Goal: Task Accomplishment & Management: Complete application form

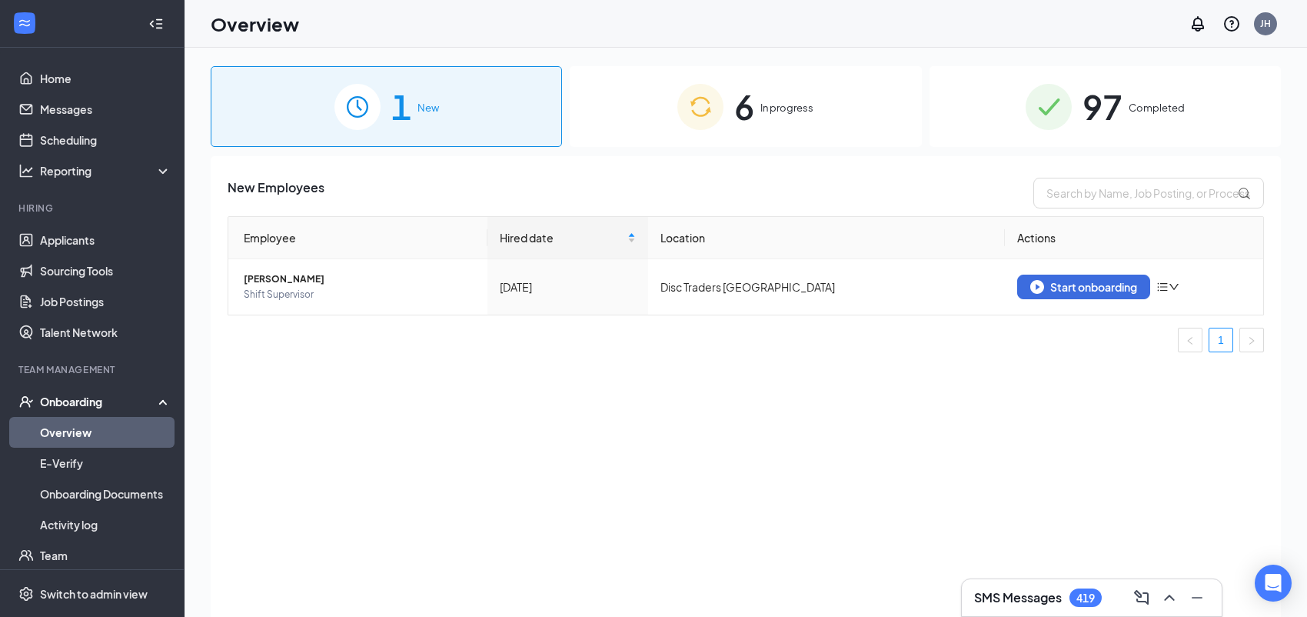
click at [744, 112] on span "6" at bounding box center [744, 106] width 20 height 53
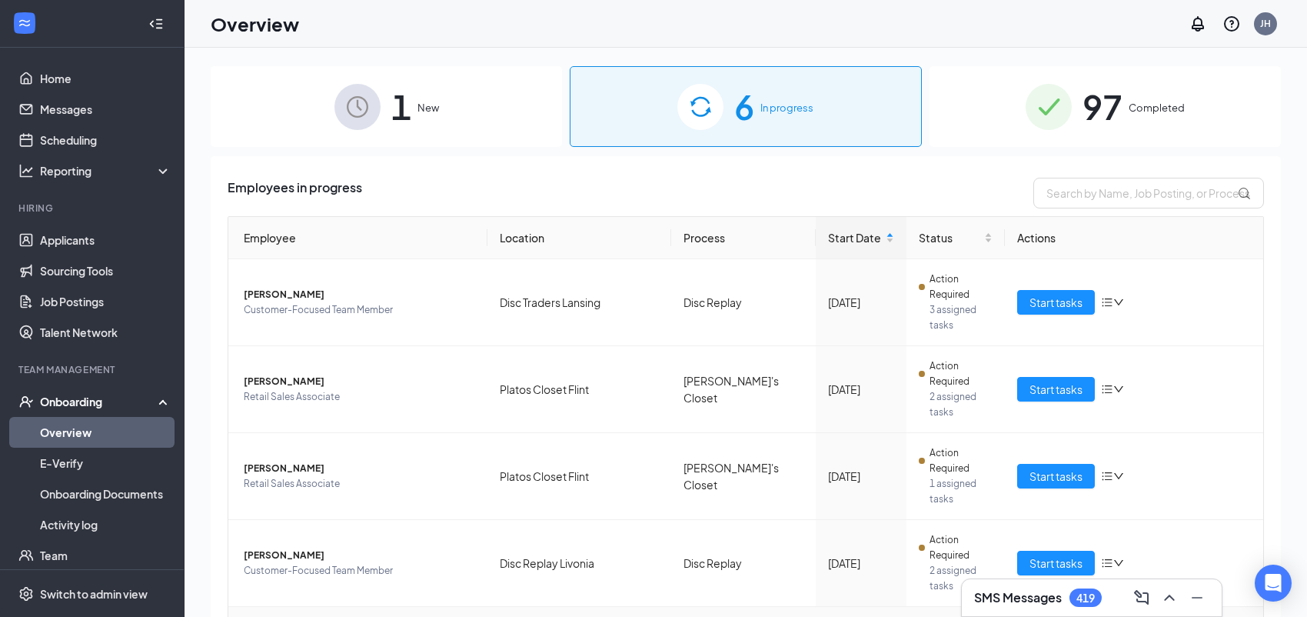
scroll to position [32, 0]
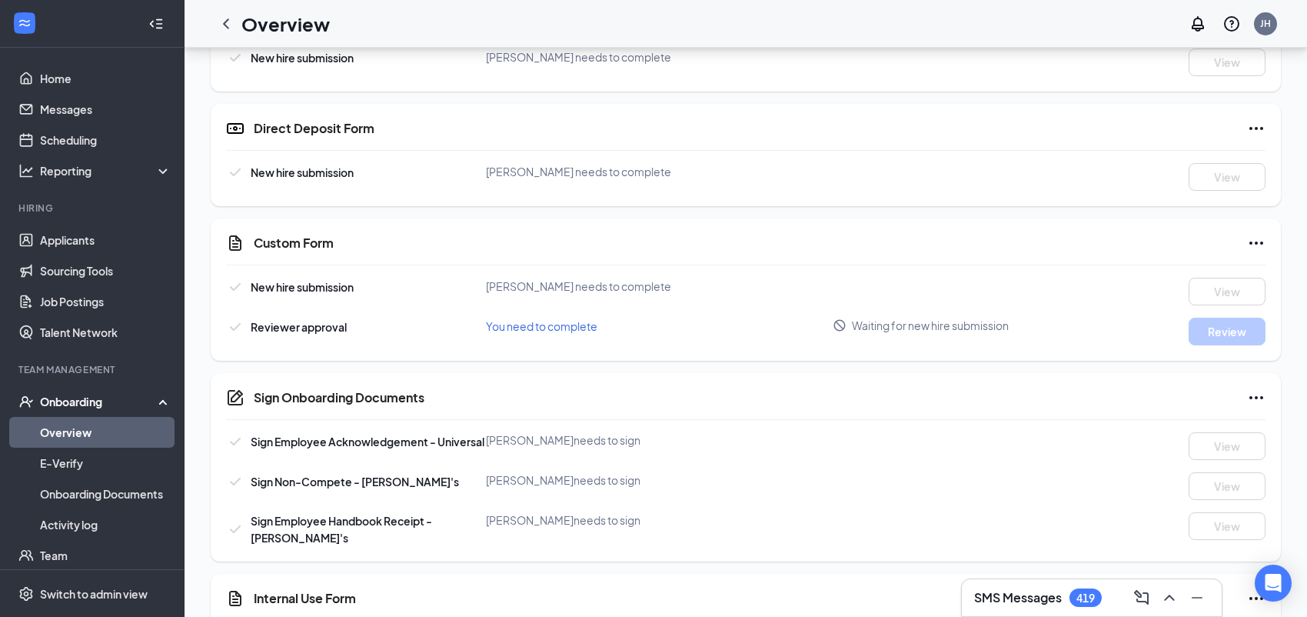
scroll to position [683, 0]
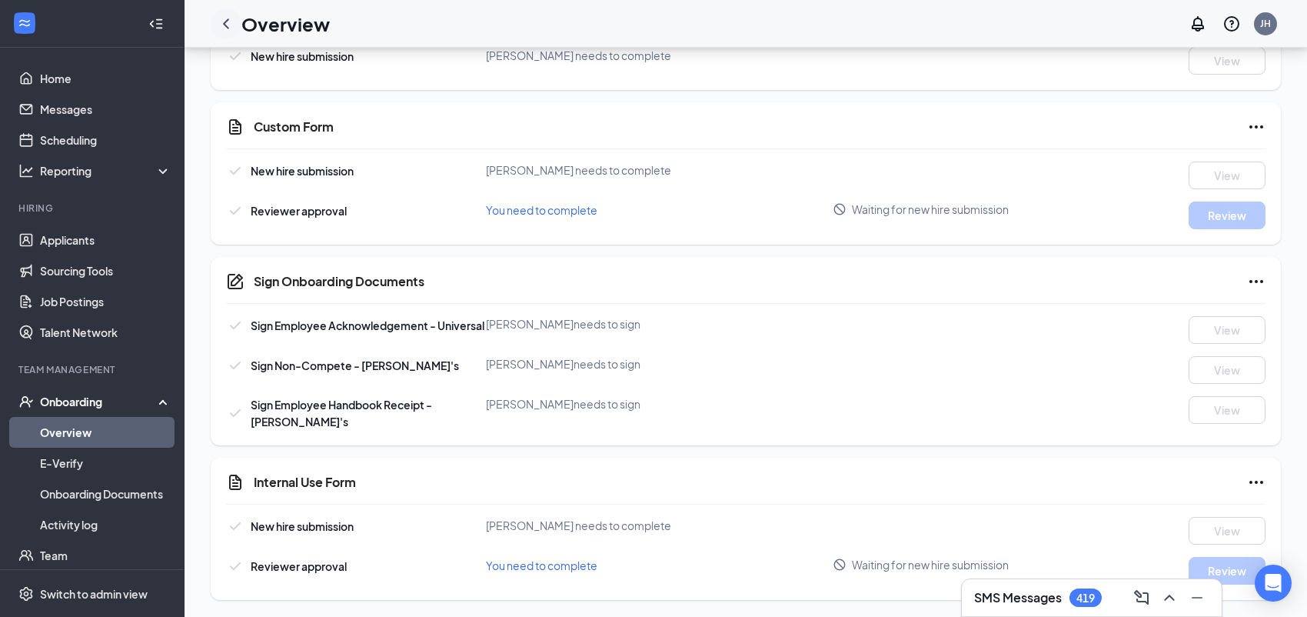
click at [228, 22] on icon "ChevronLeft" at bounding box center [226, 24] width 18 height 18
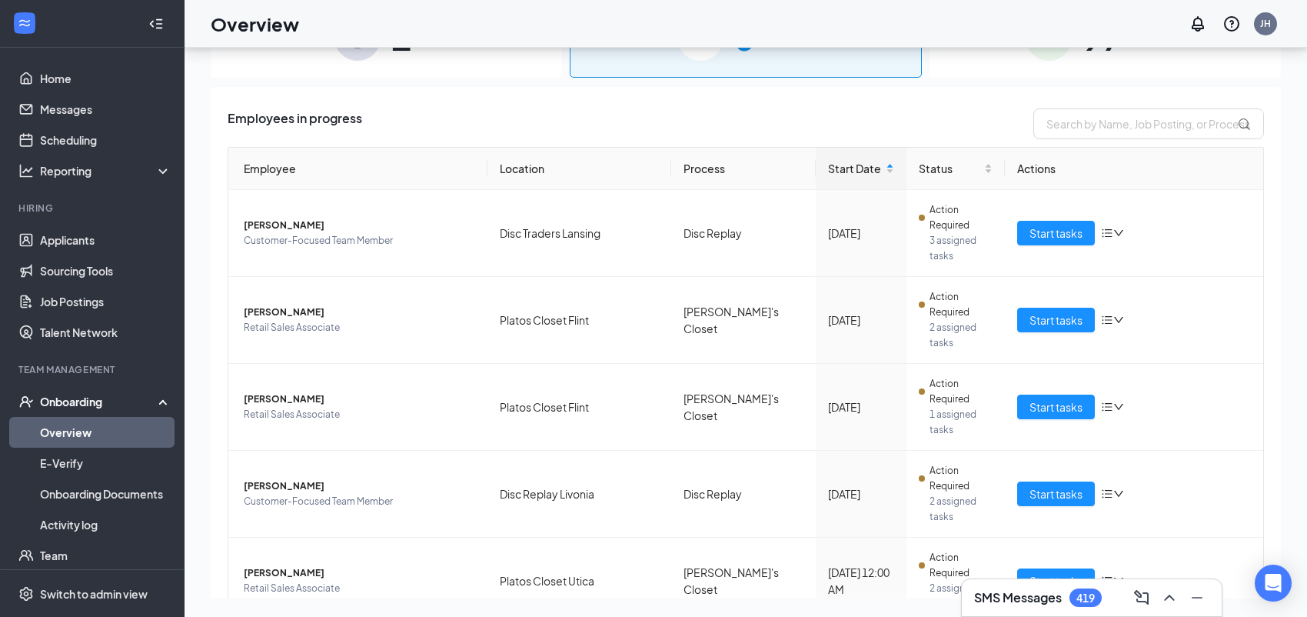
scroll to position [69, 0]
click at [1060, 398] on span "Start tasks" at bounding box center [1056, 406] width 53 height 17
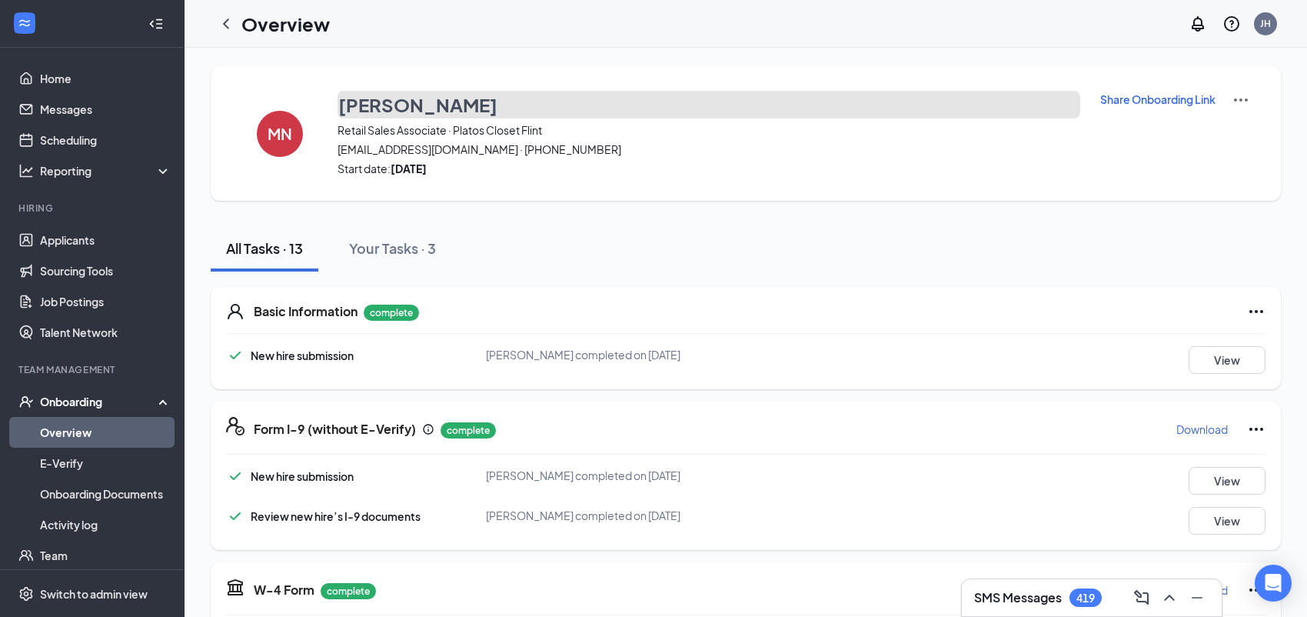
click at [386, 109] on h3 "[PERSON_NAME]" at bounding box center [417, 105] width 159 height 26
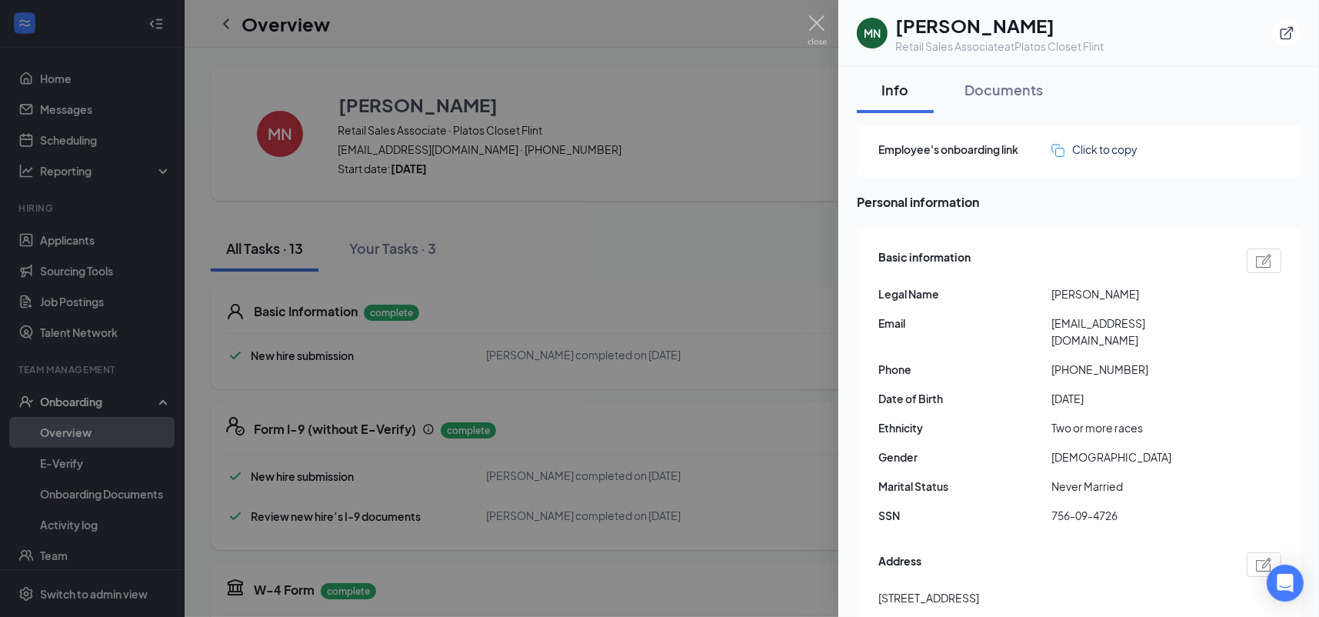
click at [1069, 297] on span "[PERSON_NAME]" at bounding box center [1137, 293] width 173 height 17
click at [1117, 296] on span "[PERSON_NAME]" at bounding box center [1137, 293] width 173 height 17
click at [1095, 507] on span "756-09-4726" at bounding box center [1137, 515] width 173 height 17
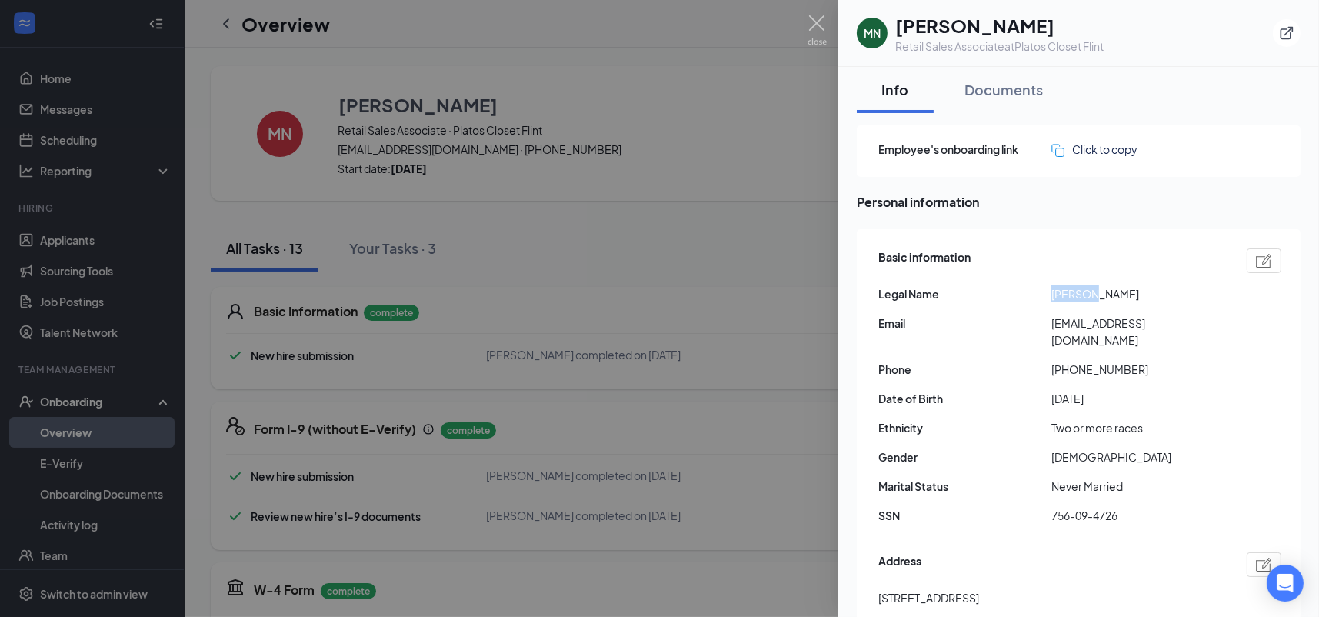
click at [1095, 507] on span "756-09-4726" at bounding box center [1137, 515] width 173 height 17
drag, startPoint x: 973, startPoint y: 582, endPoint x: 855, endPoint y: 604, distance: 119.7
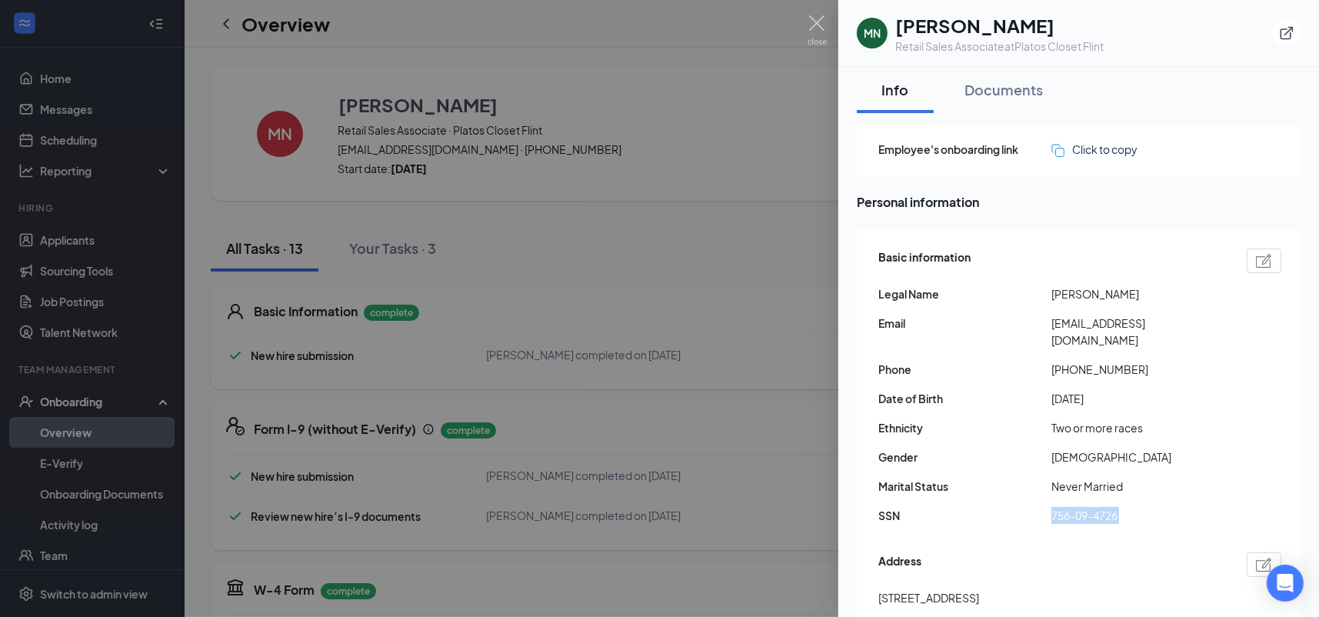
scroll to position [12, 0]
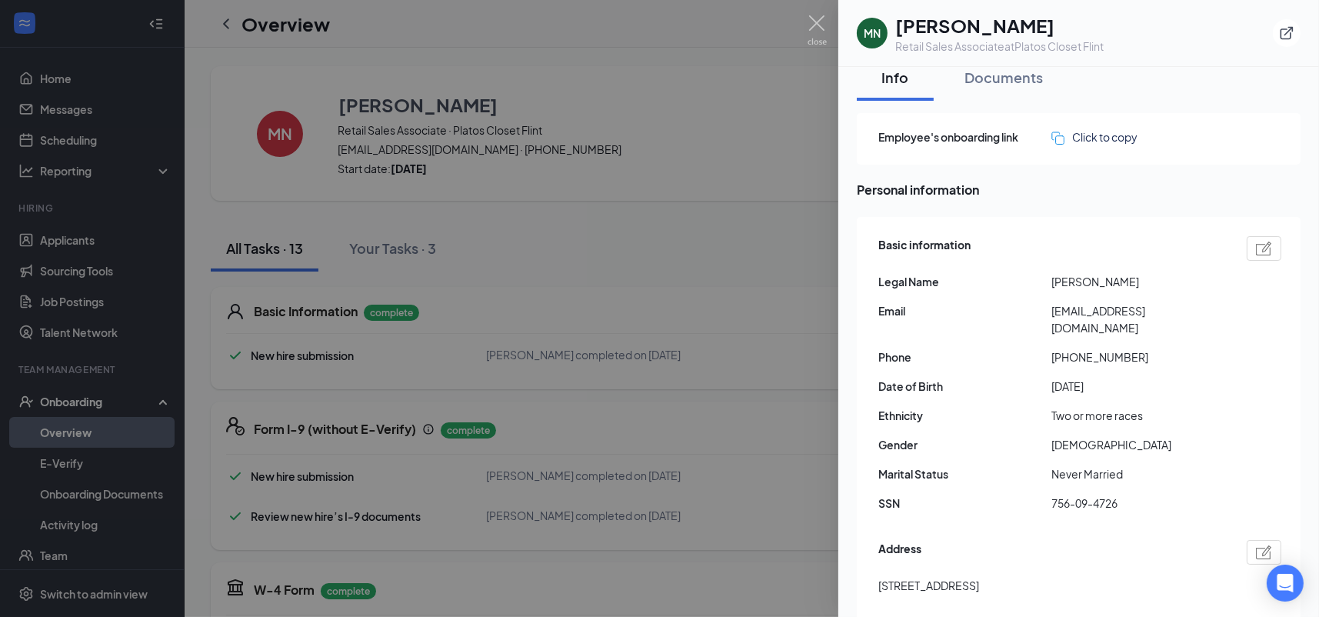
click at [937, 540] on div "Address" at bounding box center [1079, 552] width 403 height 25
drag, startPoint x: 973, startPoint y: 570, endPoint x: 874, endPoint y: 569, distance: 98.4
click at [874, 569] on div "Basic information Legal Name [PERSON_NAME] Email [EMAIL_ADDRESS][DOMAIN_NAME] P…" at bounding box center [1079, 514] width 444 height 595
copy span "[STREET_ADDRESS]"
drag, startPoint x: 1063, startPoint y: 338, endPoint x: 1133, endPoint y: 335, distance: 70.0
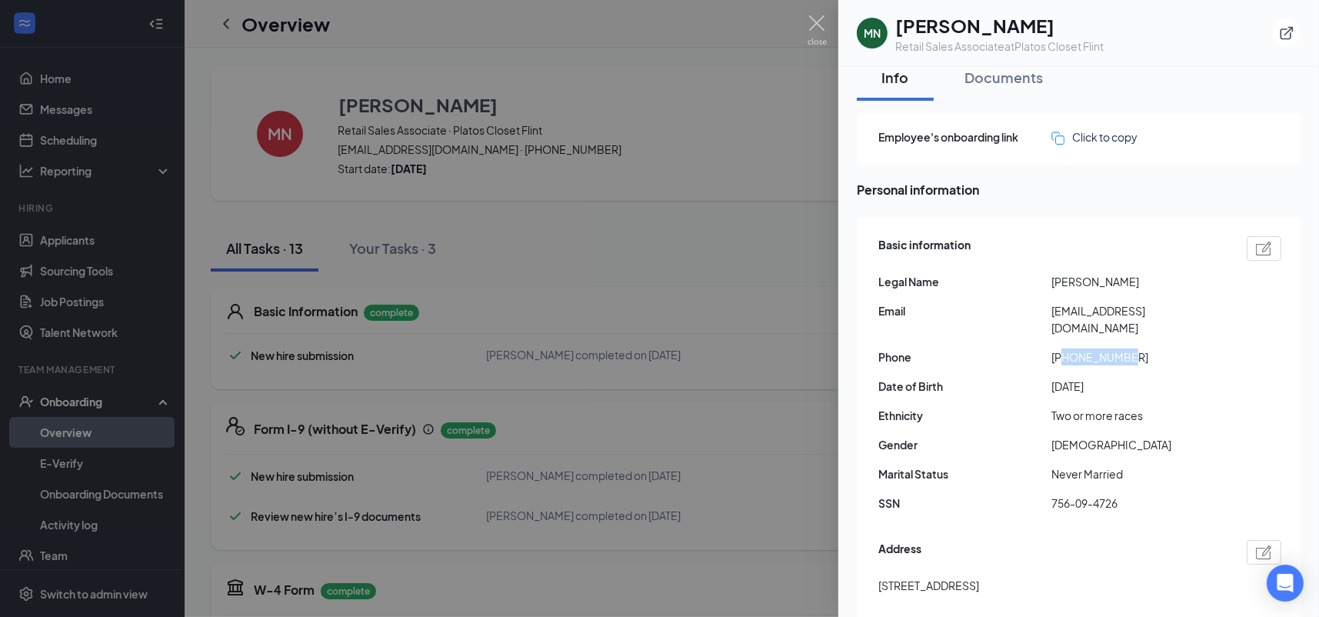
click at [1133, 348] on span "[PHONE_NUMBER]" at bounding box center [1137, 356] width 173 height 17
copy span "8108743010"
click at [1135, 311] on span "[EMAIL_ADDRESS][DOMAIN_NAME]" at bounding box center [1137, 319] width 173 height 34
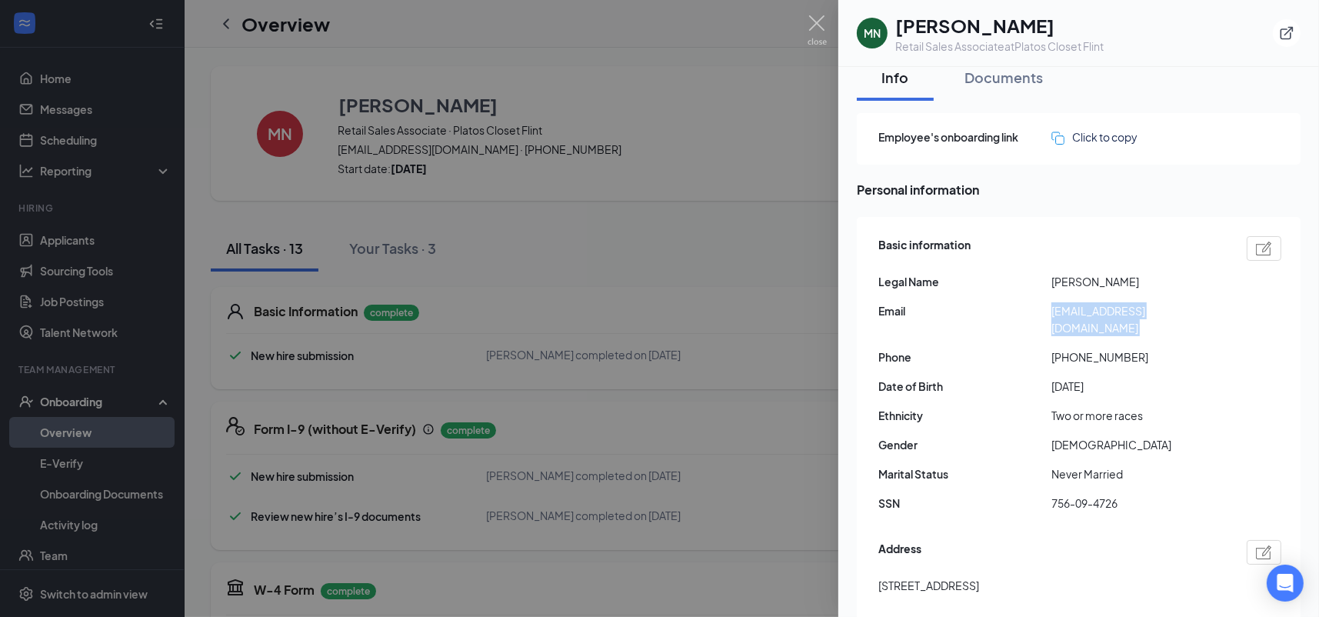
copy span "[EMAIL_ADDRESS][DOMAIN_NAME]"
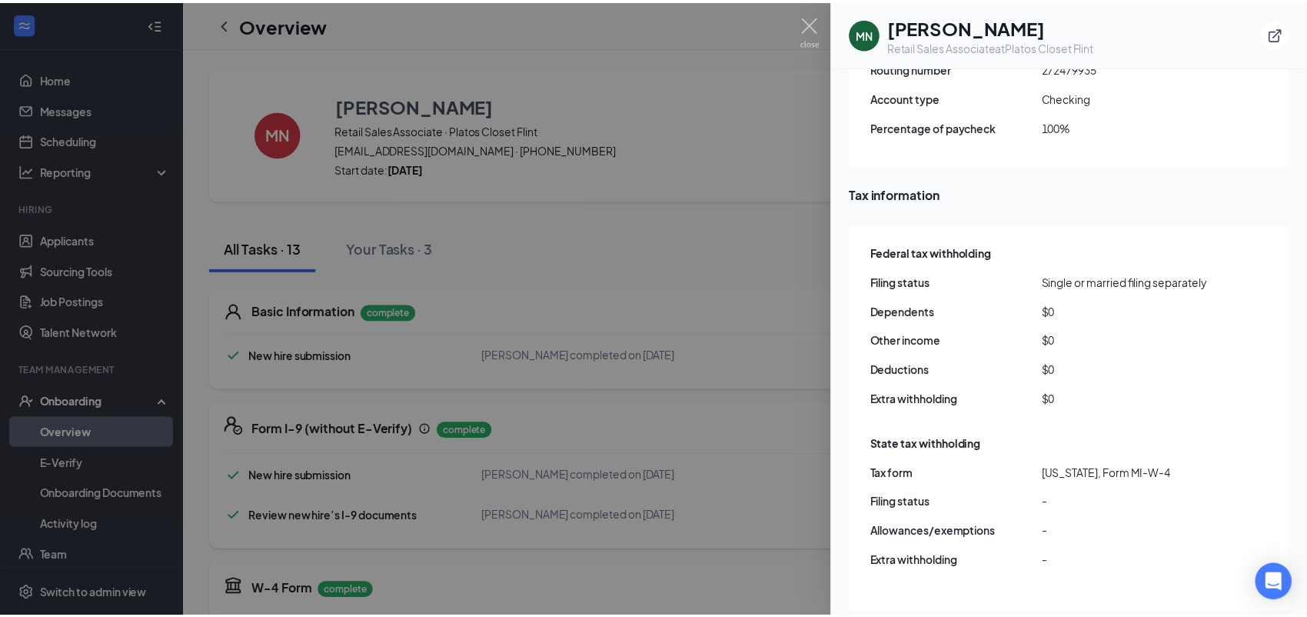
scroll to position [935, 0]
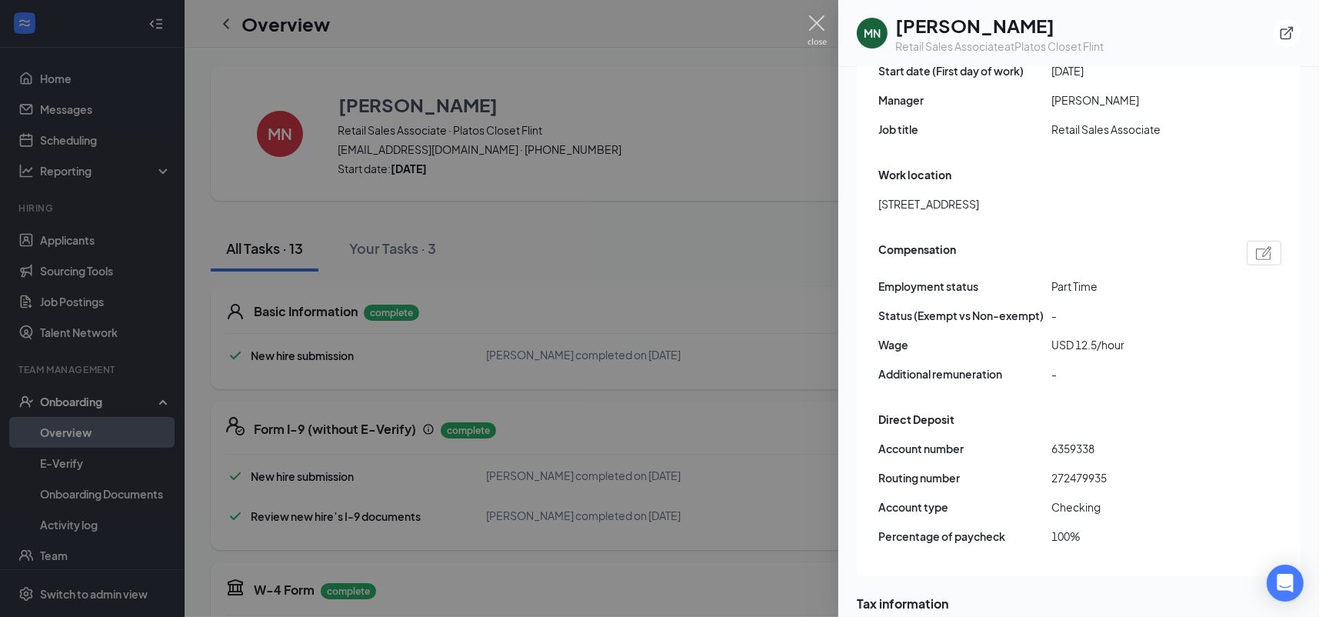
click at [820, 30] on img at bounding box center [816, 30] width 19 height 30
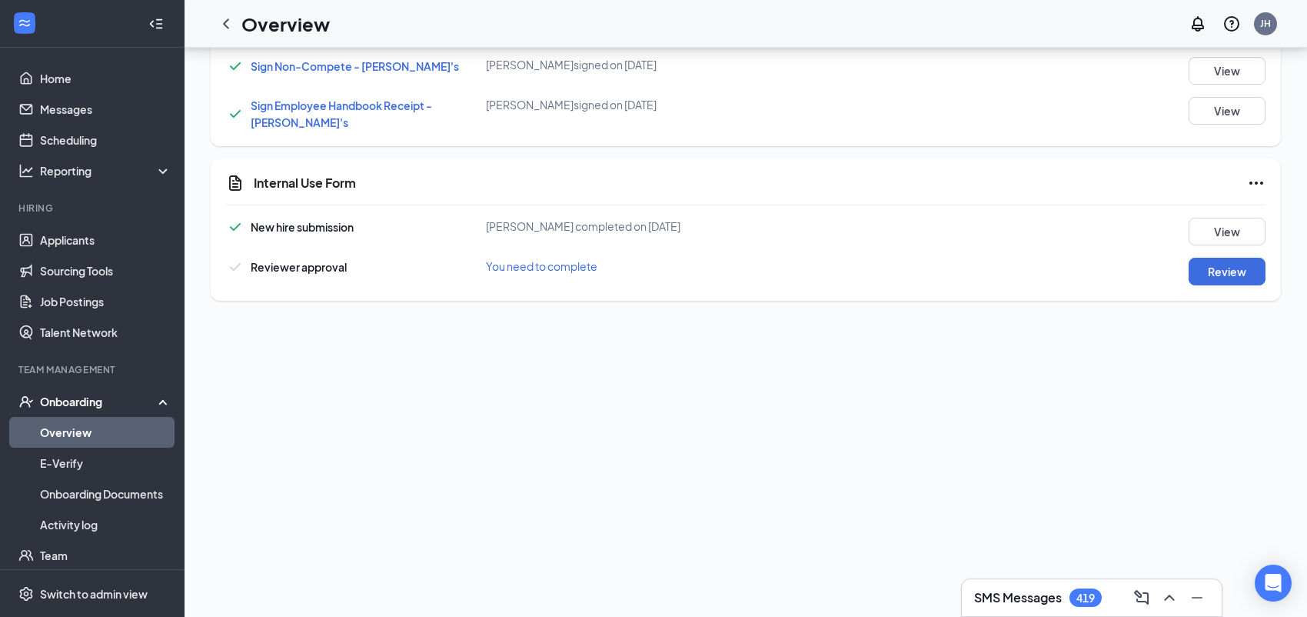
scroll to position [840, 0]
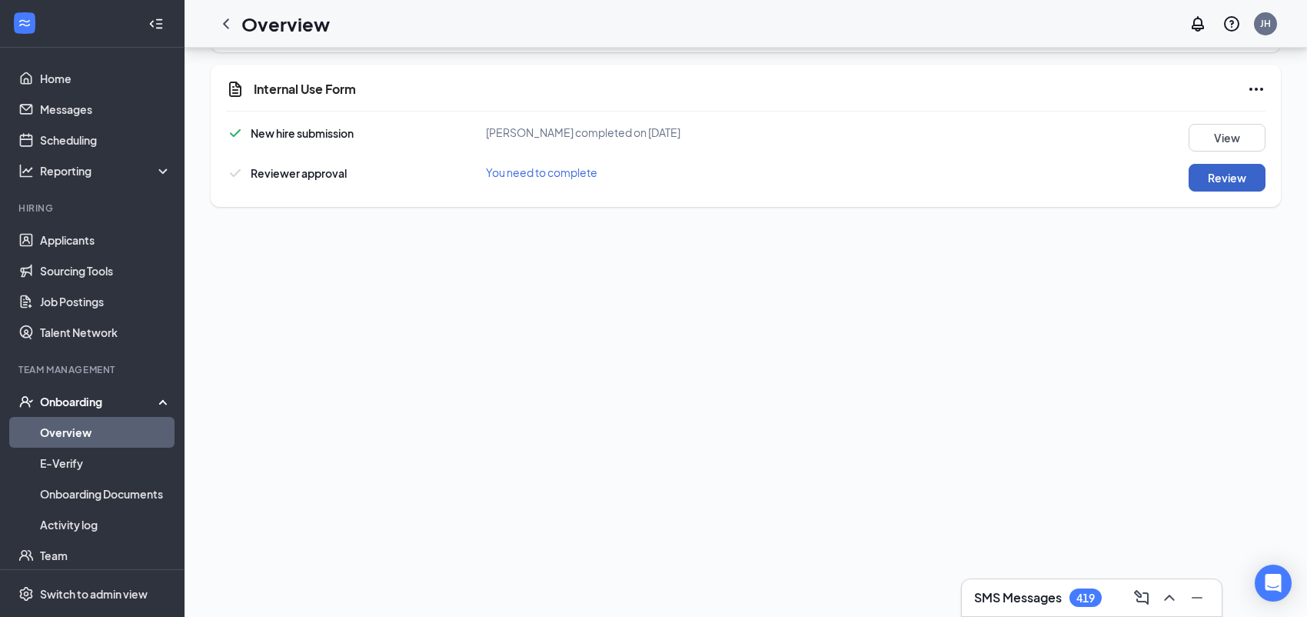
click at [1223, 182] on button "Review" at bounding box center [1227, 178] width 77 height 28
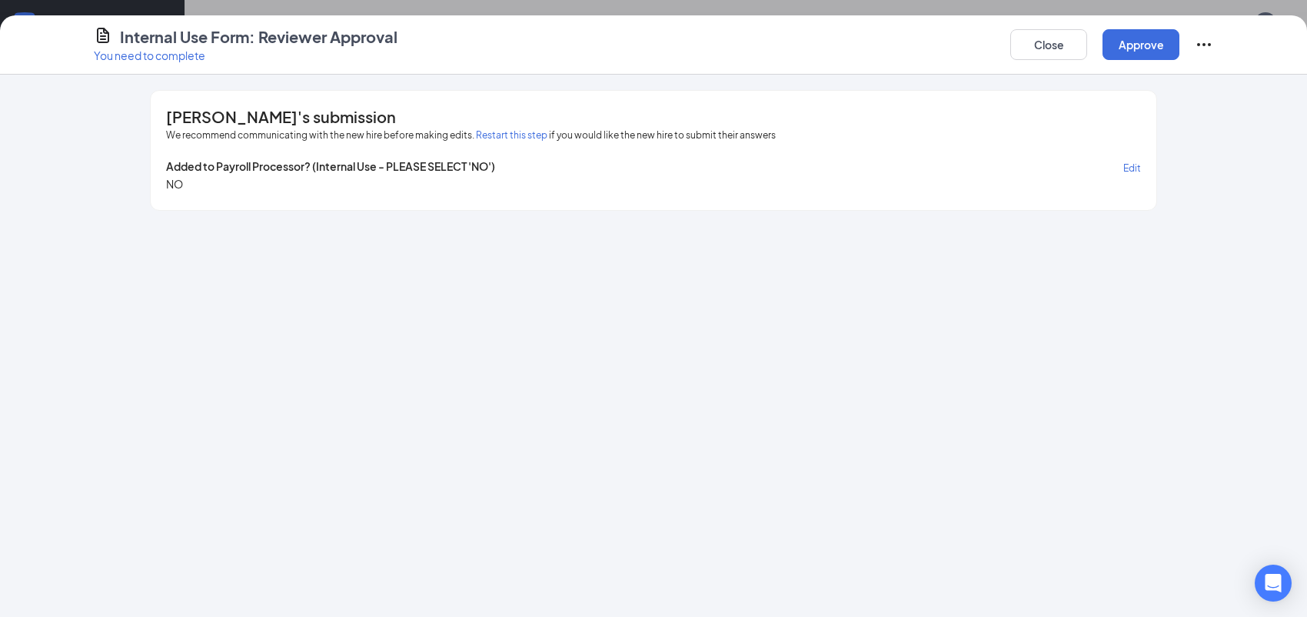
click at [1134, 169] on span "Edit" at bounding box center [1132, 168] width 18 height 12
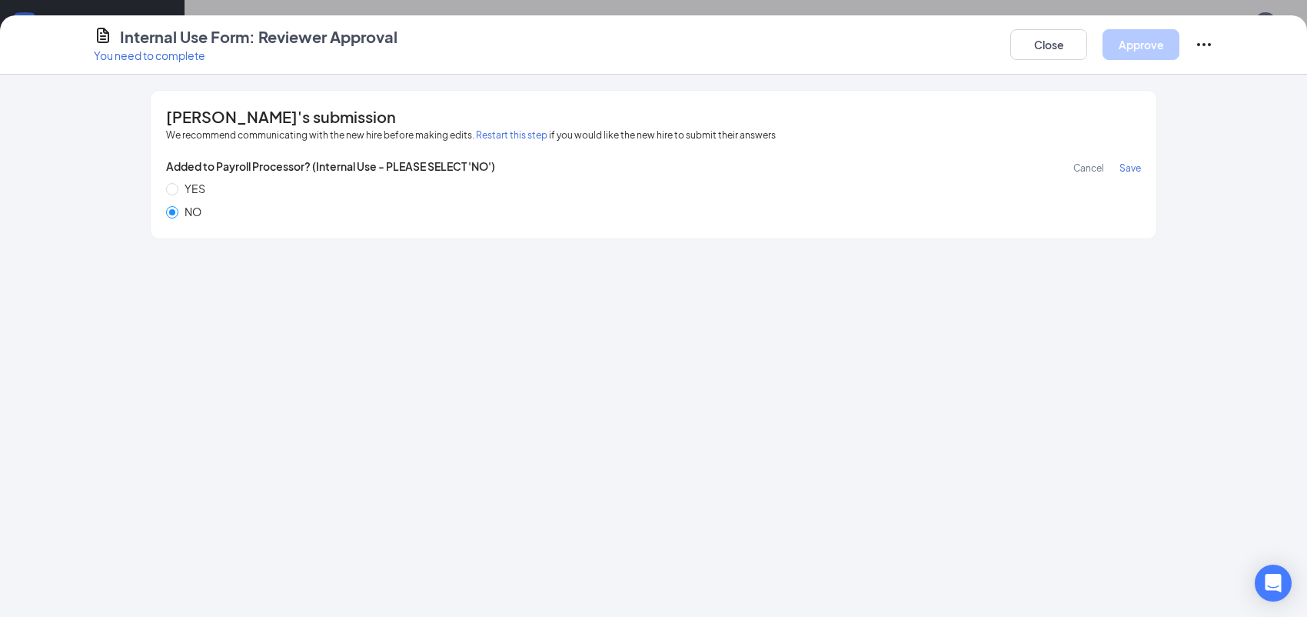
click at [183, 182] on span "YES" at bounding box center [194, 188] width 33 height 17
click at [178, 183] on input "YES" at bounding box center [172, 189] width 12 height 12
radio input "true"
radio input "false"
click at [1133, 163] on span "Save" at bounding box center [1131, 168] width 22 height 12
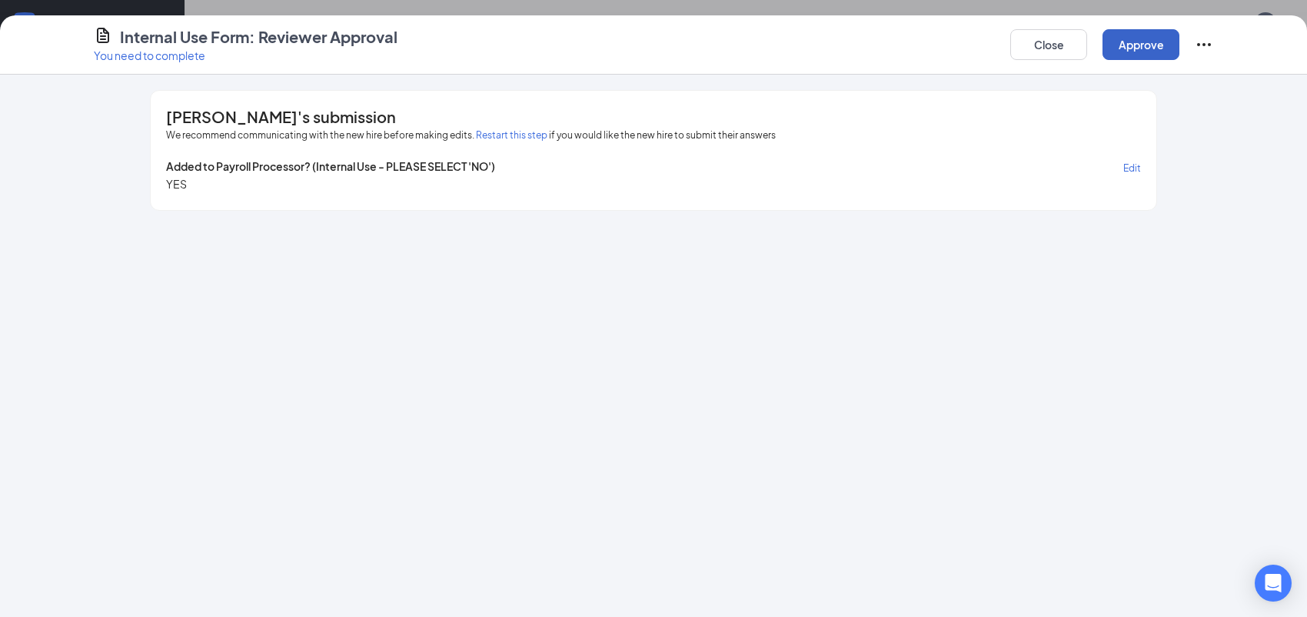
click at [1150, 41] on button "Approve" at bounding box center [1141, 44] width 77 height 31
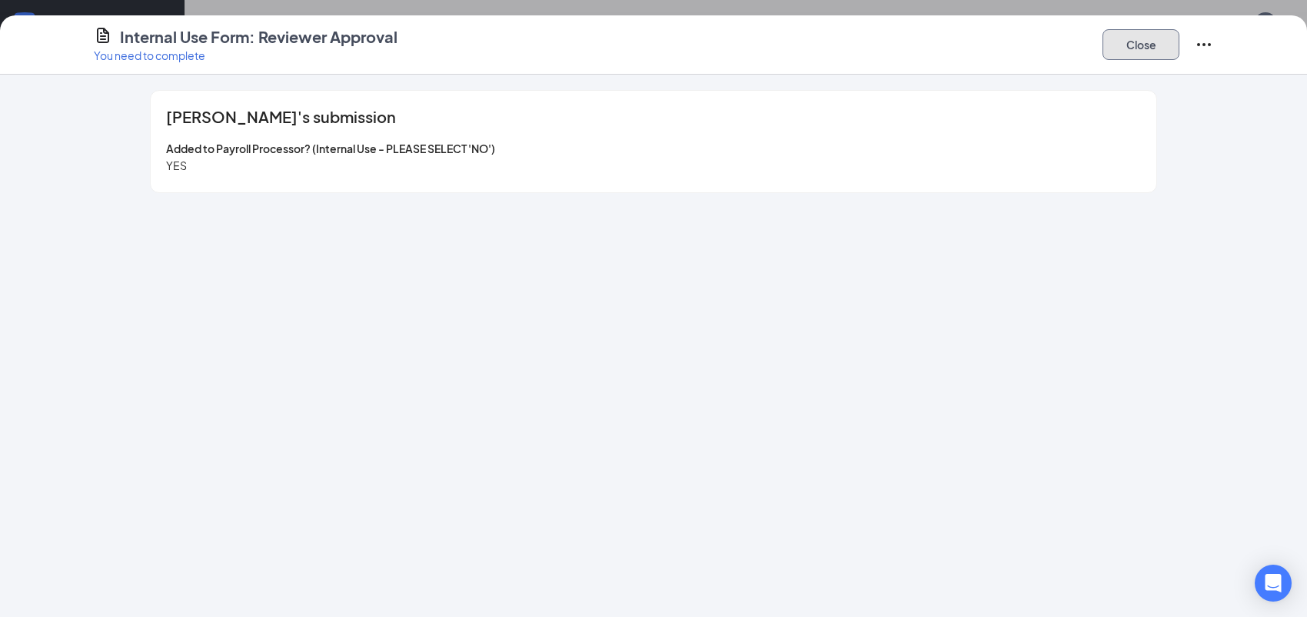
click at [1130, 52] on button "Close" at bounding box center [1141, 44] width 77 height 31
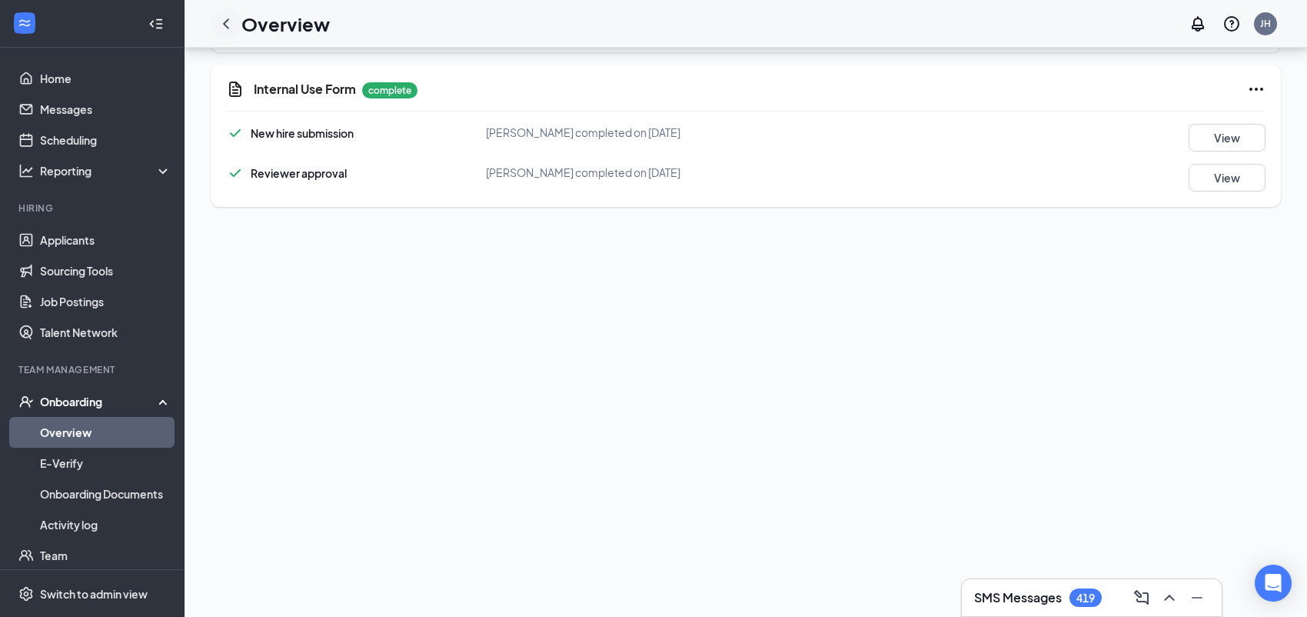
click at [228, 23] on icon "ChevronLeft" at bounding box center [226, 24] width 18 height 18
